Goal: Transaction & Acquisition: Book appointment/travel/reservation

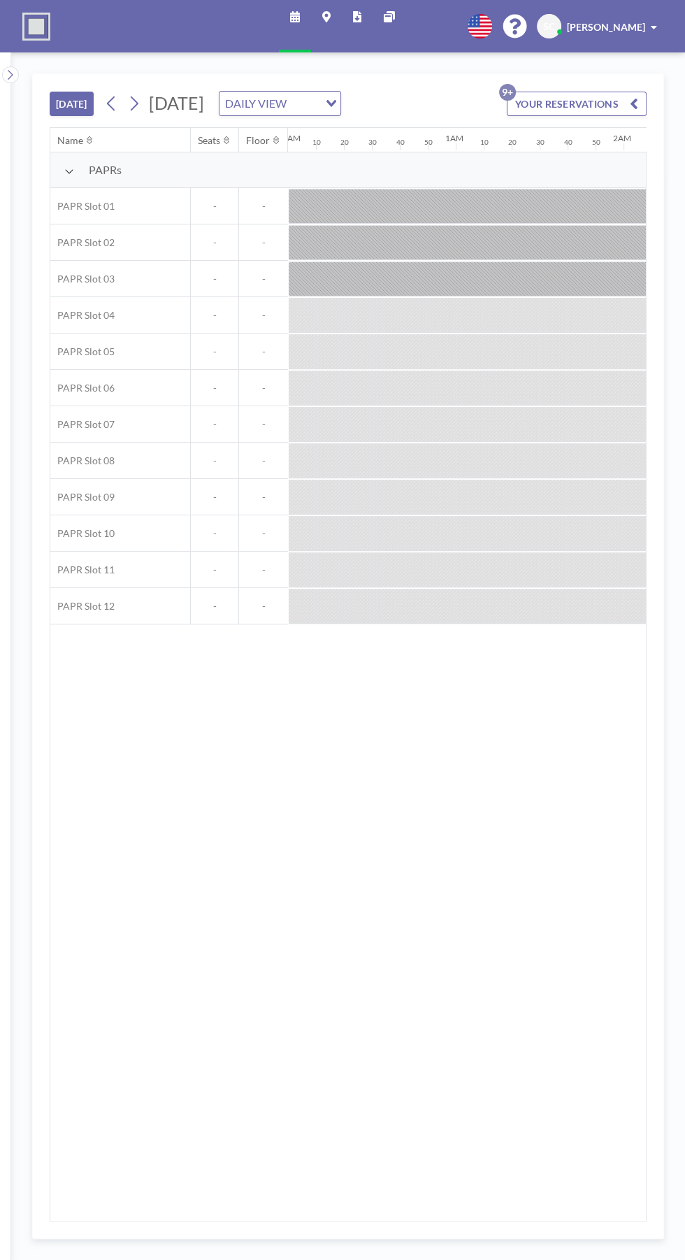
scroll to position [0, 1789]
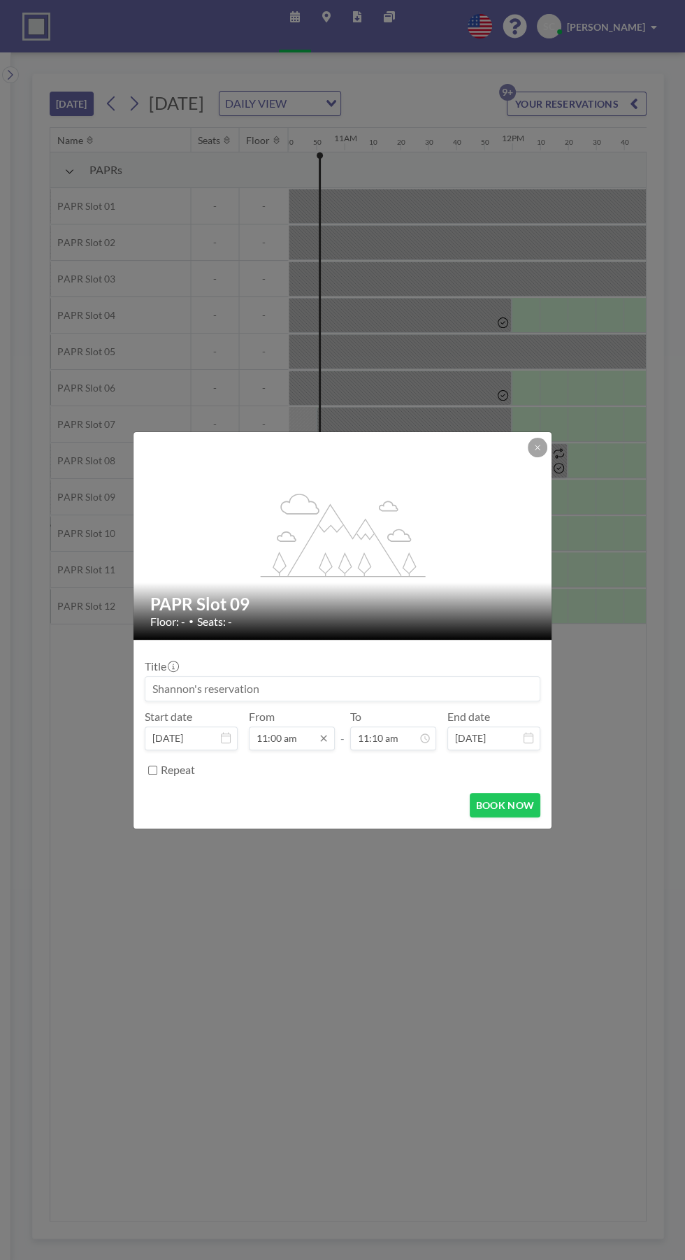
click at [286, 737] on input "11:00 am" at bounding box center [292, 738] width 86 height 24
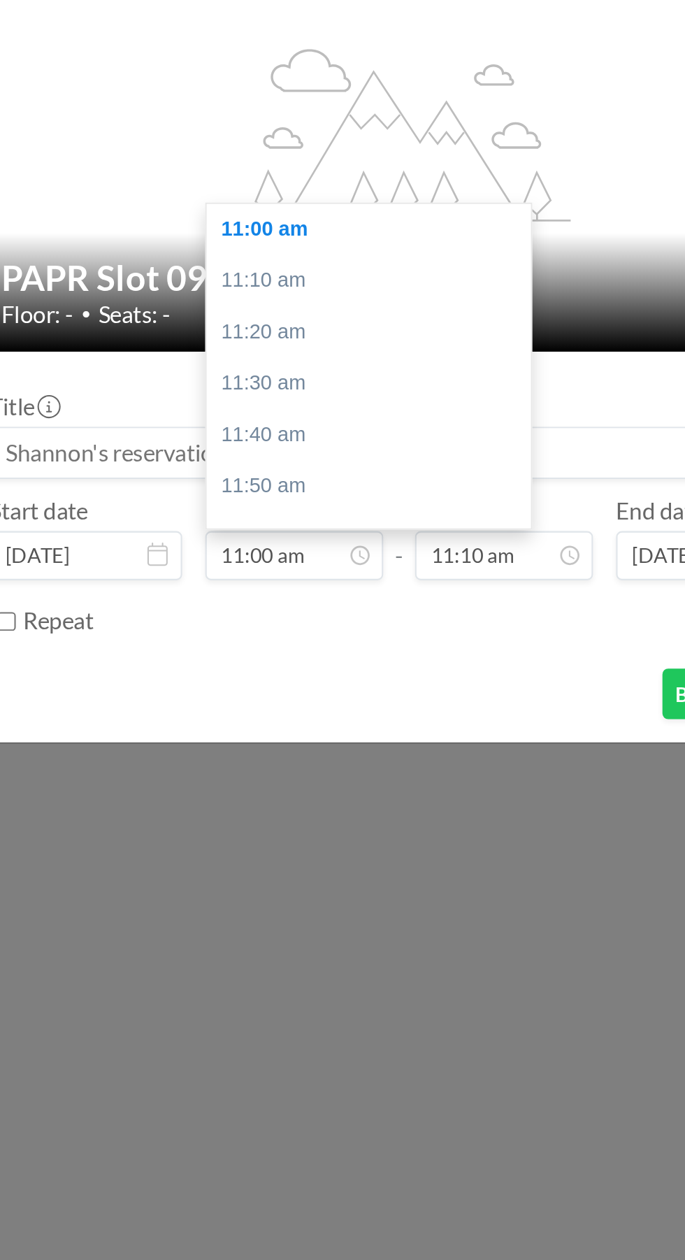
click at [383, 797] on div "BOOK NOW" at bounding box center [343, 805] width 396 height 24
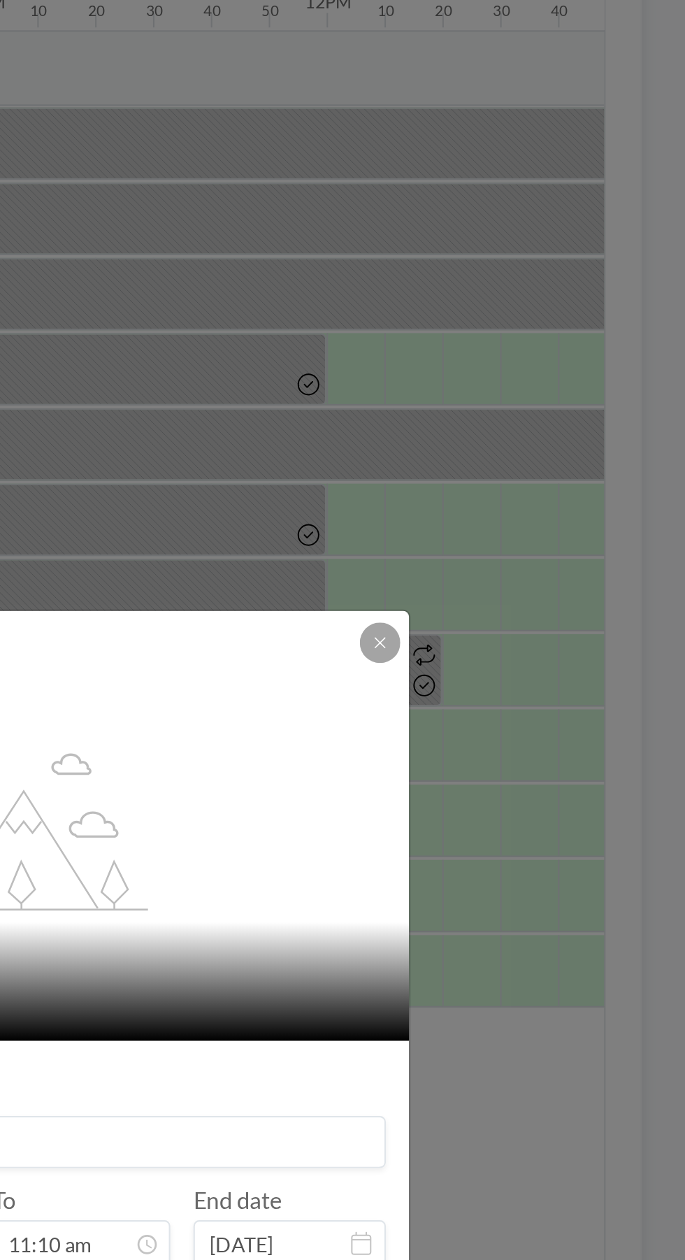
click at [537, 447] on icon at bounding box center [537, 447] width 5 height 5
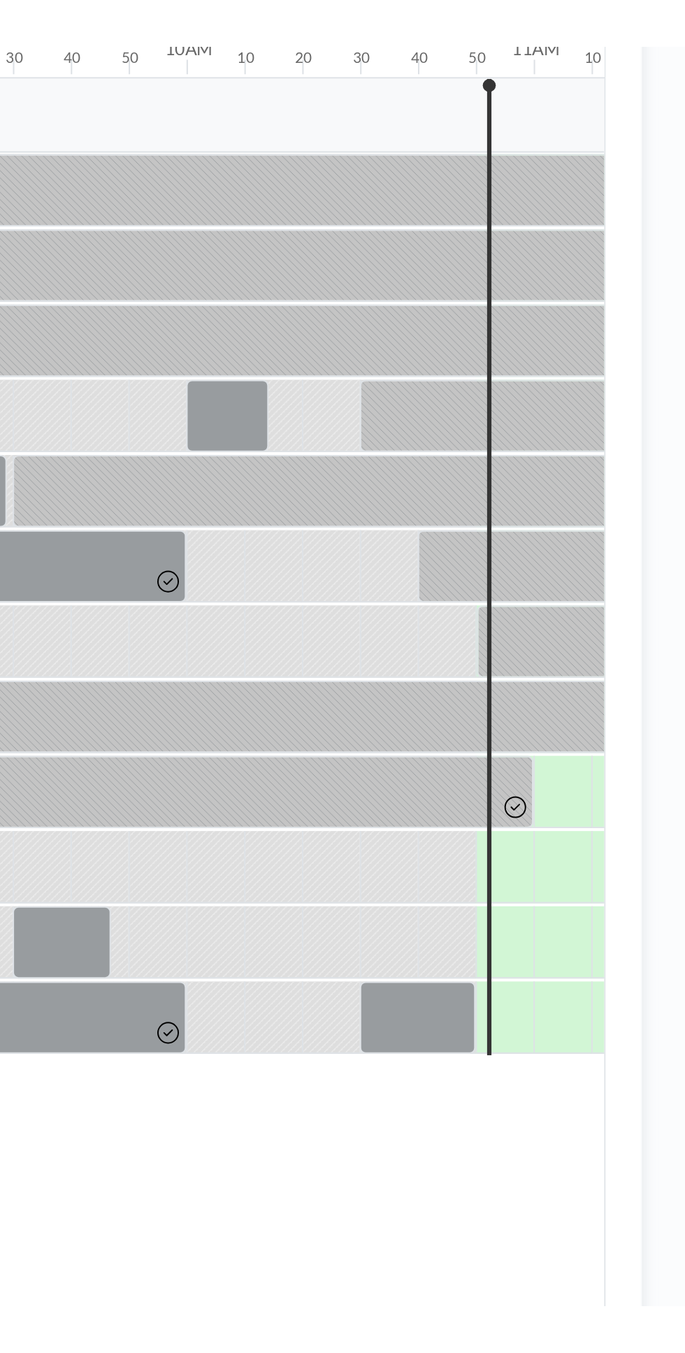
scroll to position [0, 1521]
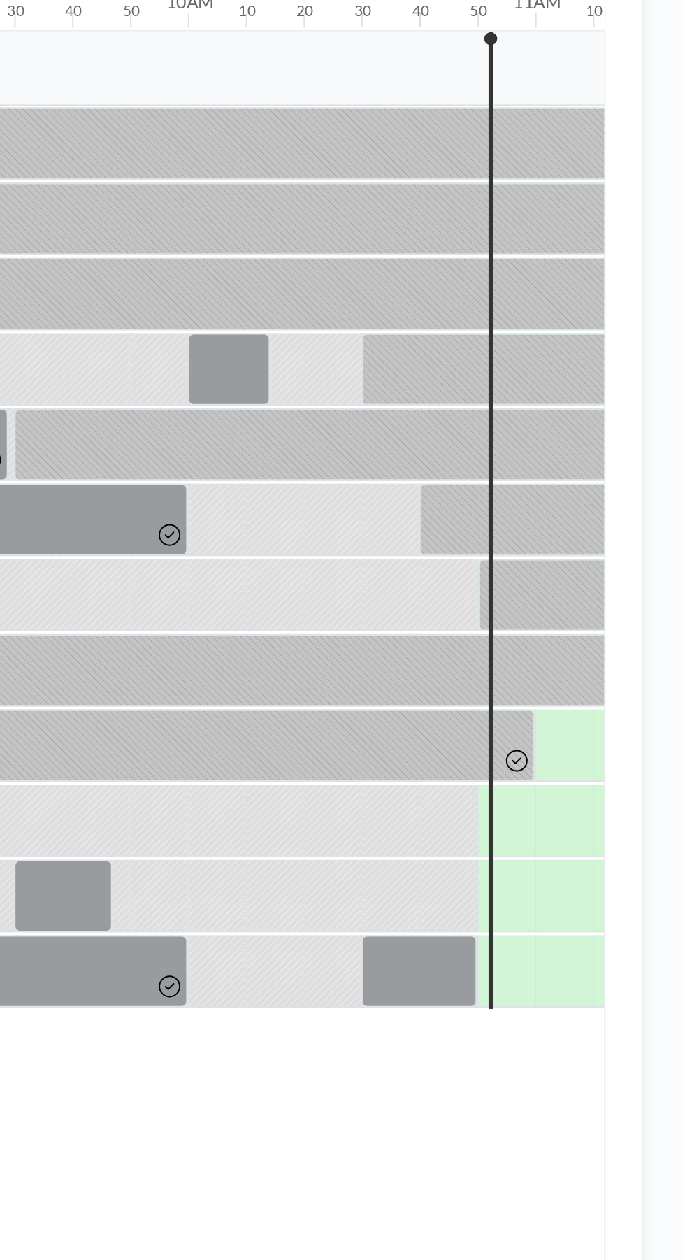
click at [585, 606] on div at bounding box center [598, 606] width 28 height 34
click at [590, 605] on div at bounding box center [591, 388] width 2 height 472
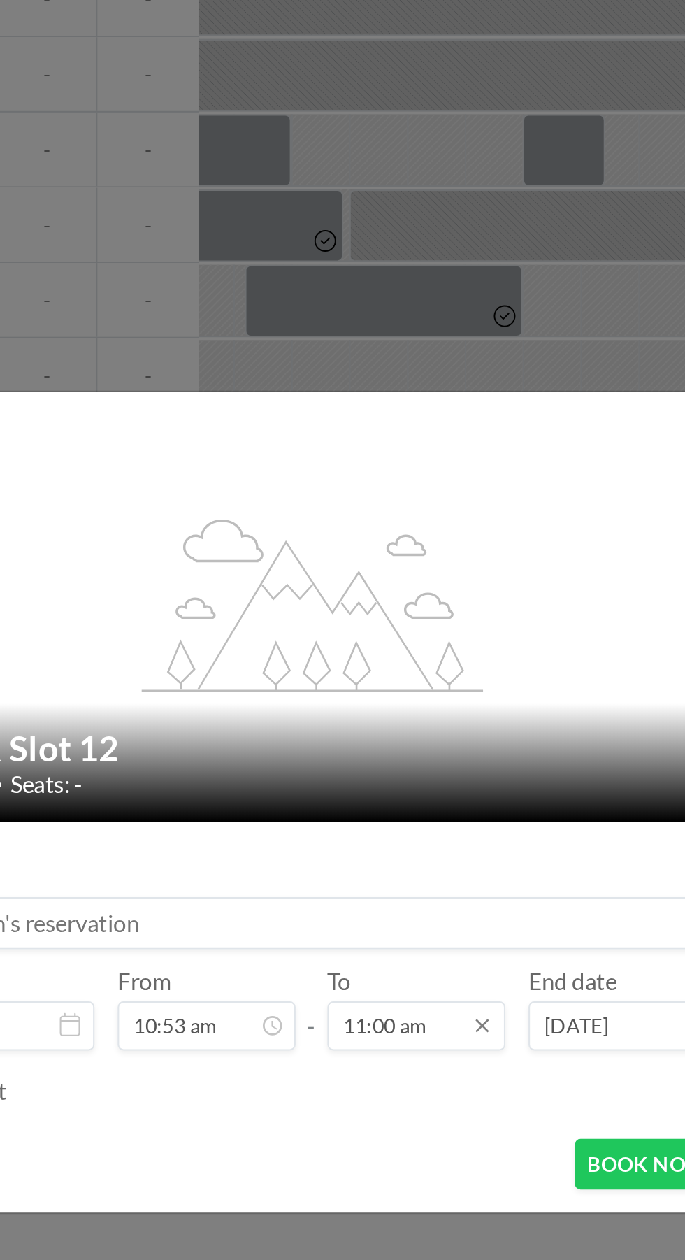
click at [403, 750] on input "11:00 am" at bounding box center [393, 738] width 86 height 24
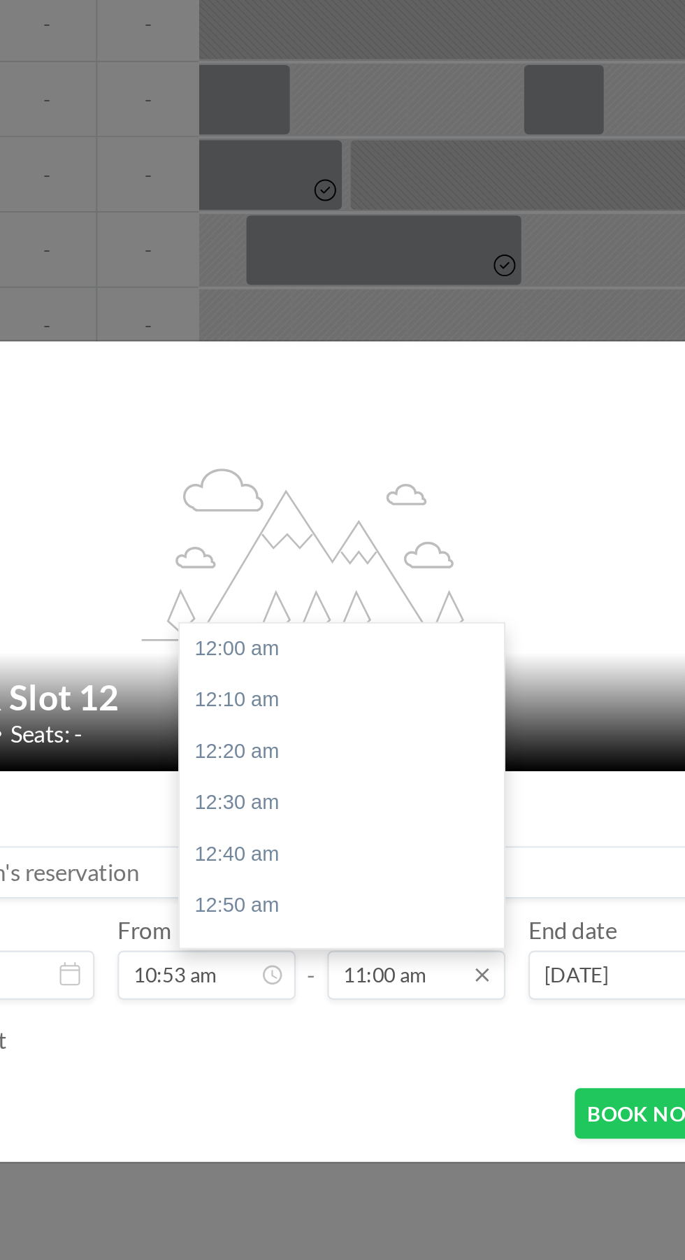
scroll to position [1641, 0]
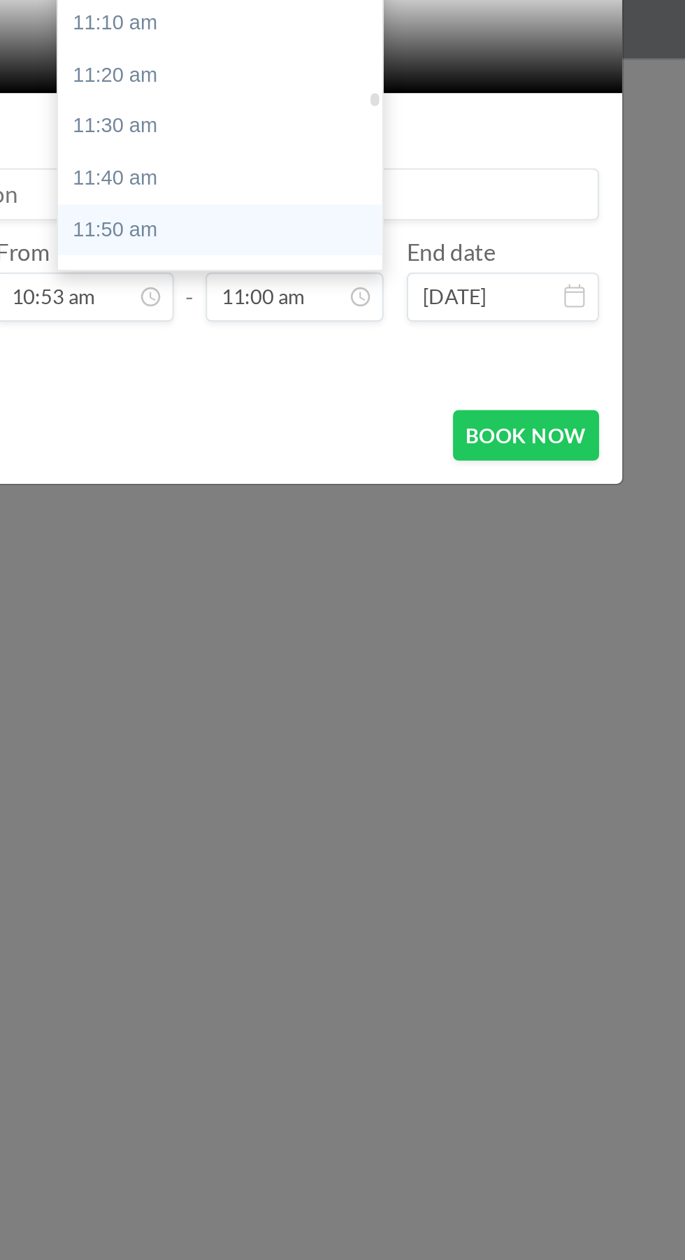
click at [400, 707] on div "11:50 am" at bounding box center [357, 705] width 157 height 25
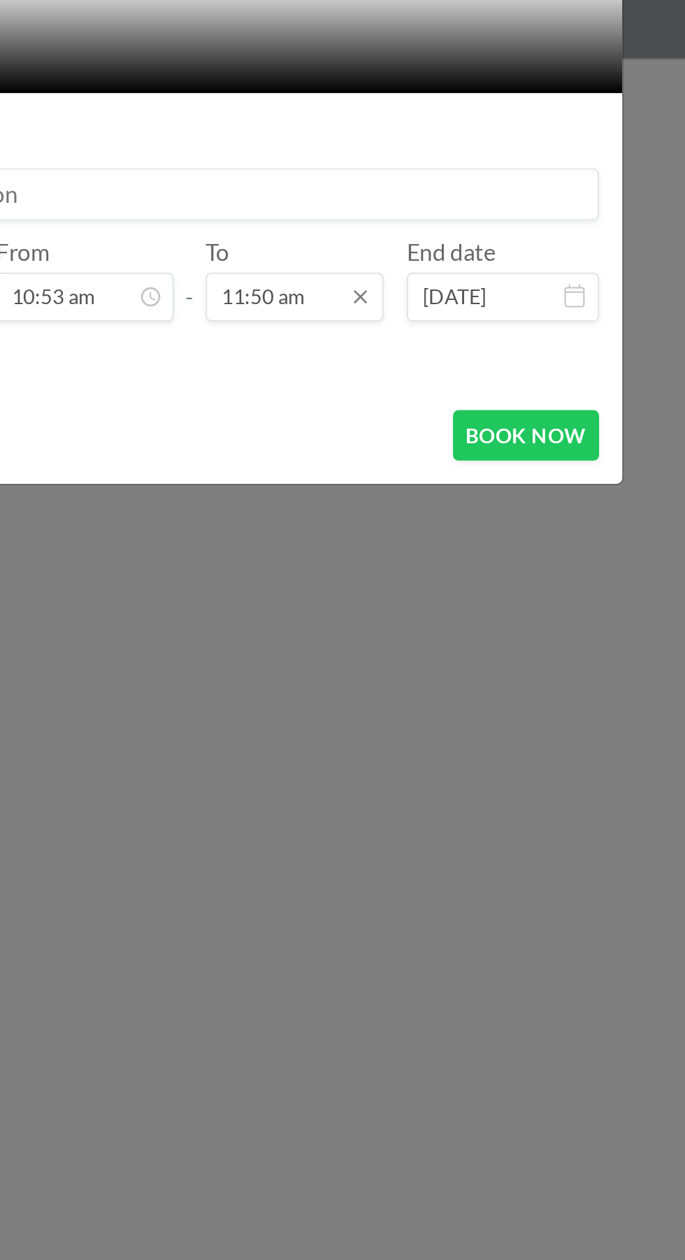
click at [401, 742] on input "11:50 am" at bounding box center [393, 738] width 86 height 24
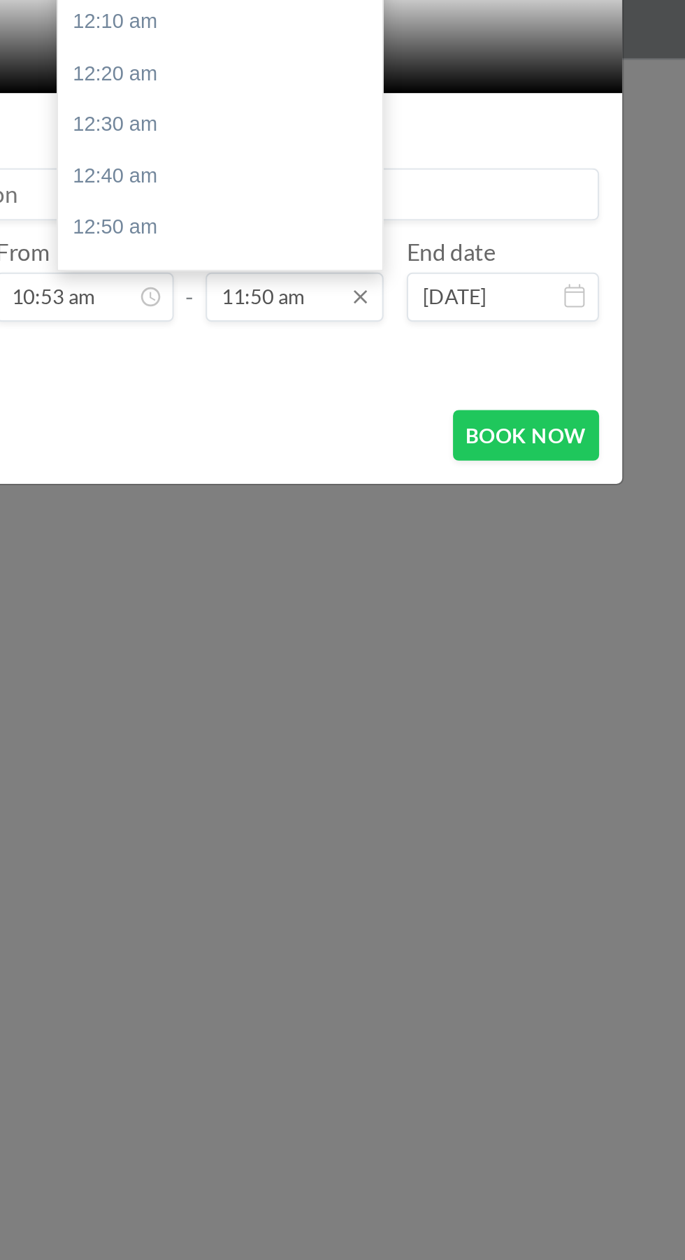
scroll to position [1766, 0]
click at [314, 700] on div "12:40 pm" at bounding box center [357, 705] width 157 height 25
type input "12:40 pm"
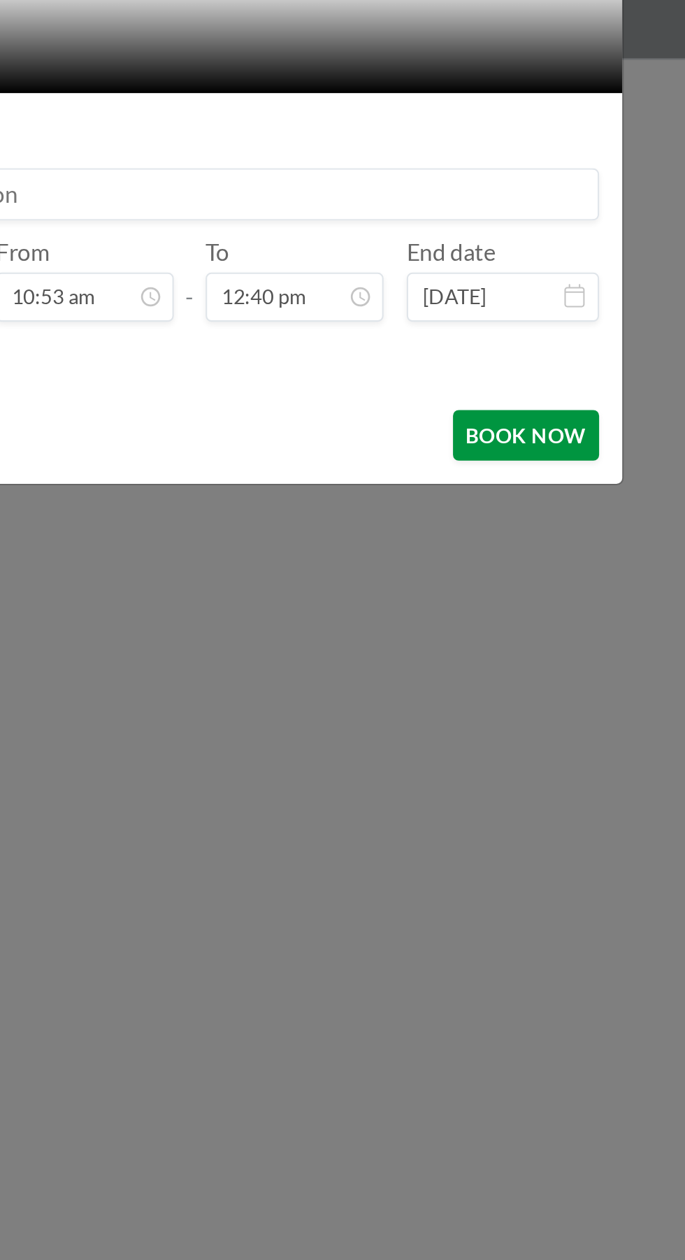
click at [503, 805] on button "BOOK NOW" at bounding box center [505, 805] width 71 height 24
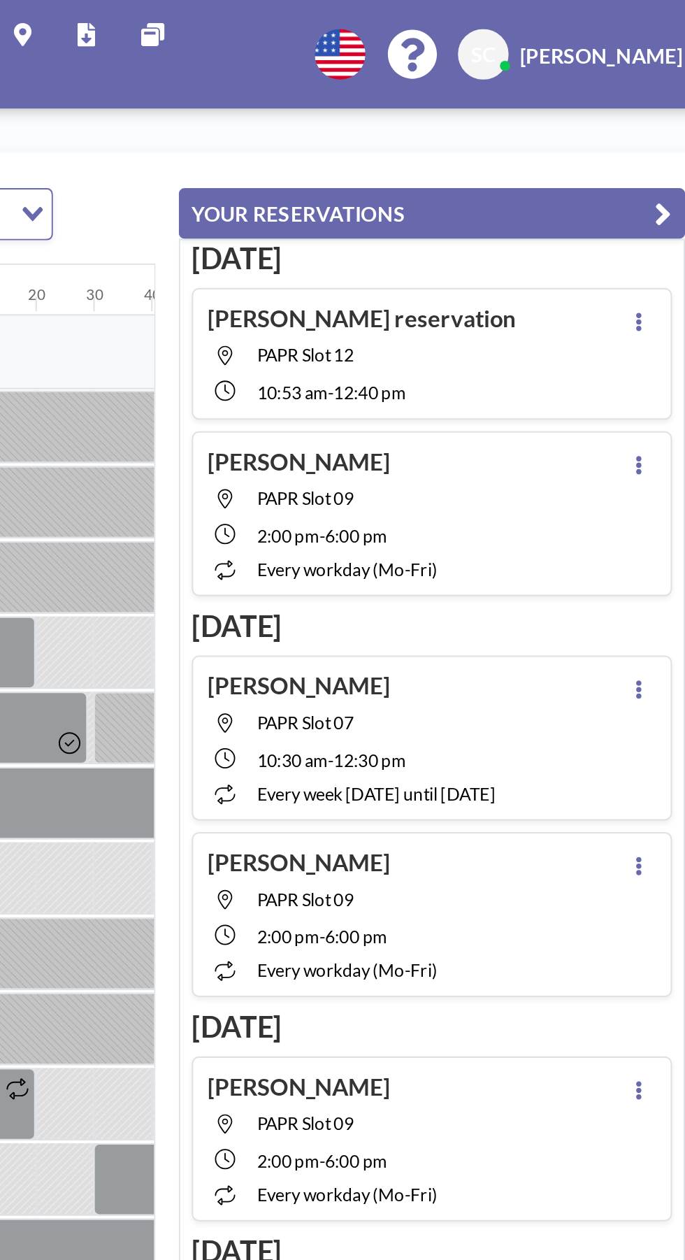
click at [605, 98] on button "YOUR RESERVATIONS" at bounding box center [524, 103] width 245 height 24
